Goal: Transaction & Acquisition: Purchase product/service

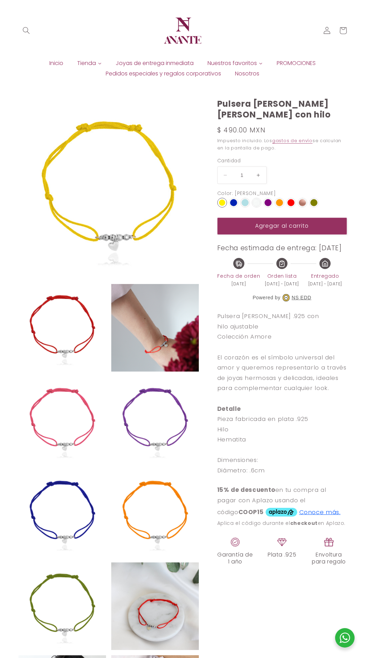
select select "{"isForProduct":true,"id":43715702227098,"title":"Amarillo","available":true,"p…"
select select "{"isForProduct":false,"id":43719856259226,"title":"Plata / 5","available":true,…"
